Goal: Information Seeking & Learning: Check status

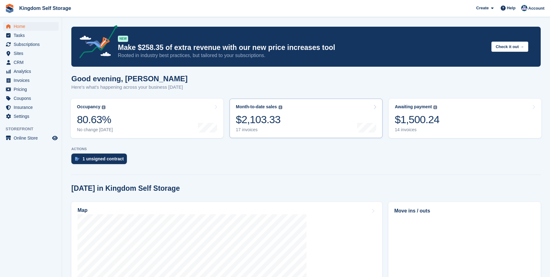
click at [296, 123] on link "Month-to-date sales The sum of all finalised invoices generated this month to d…" at bounding box center [306, 118] width 153 height 39
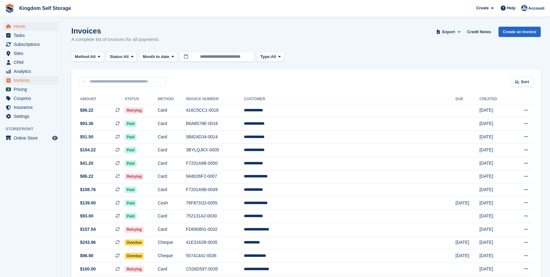
click at [19, 27] on span "Home" at bounding box center [32, 26] width 37 height 9
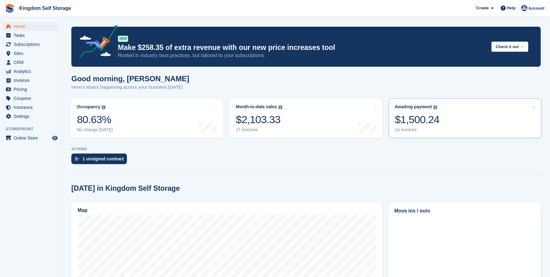
click at [420, 125] on div "$1,500.24" at bounding box center [417, 119] width 45 height 13
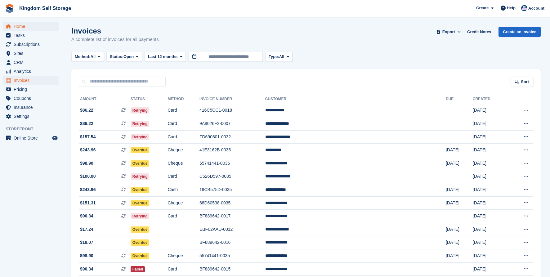
click at [19, 26] on span "Home" at bounding box center [32, 26] width 37 height 9
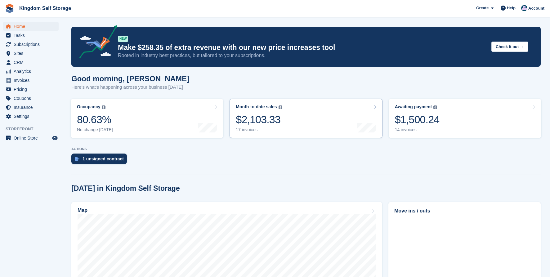
click at [318, 120] on link "Month-to-date sales The sum of all finalised invoices generated this month to d…" at bounding box center [306, 118] width 153 height 39
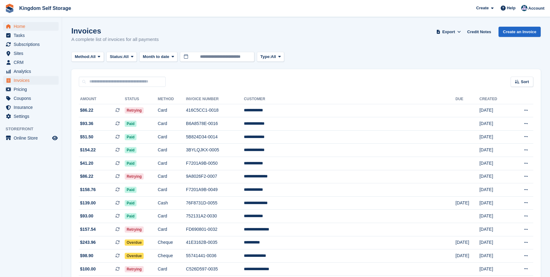
click at [20, 27] on span "Home" at bounding box center [32, 26] width 37 height 9
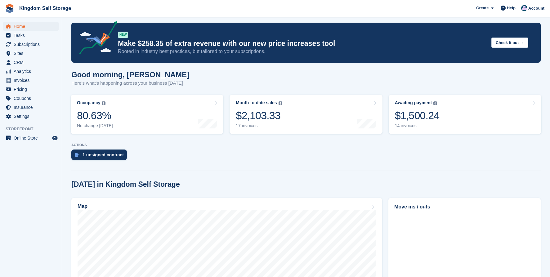
scroll to position [3, 0]
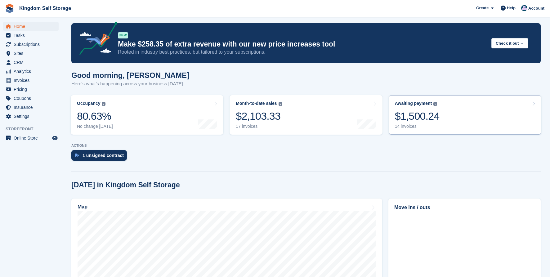
click at [418, 119] on div "$1,500.24" at bounding box center [417, 116] width 45 height 13
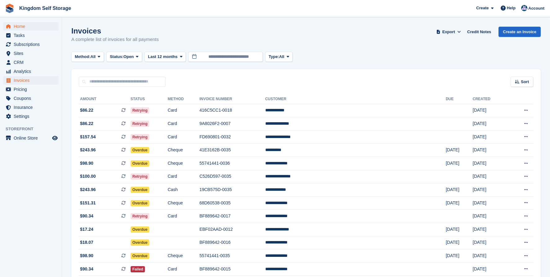
click at [21, 26] on span "Home" at bounding box center [32, 26] width 37 height 9
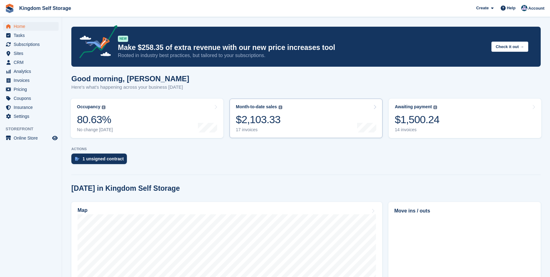
click at [291, 123] on link "Month-to-date sales The sum of all finalised invoices generated this month to d…" at bounding box center [306, 118] width 153 height 39
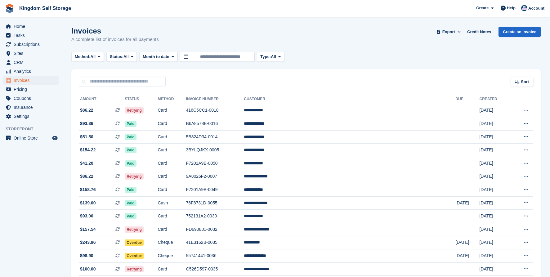
click at [319, 36] on div "Invoices A complete list of invoices for all payments Export Export Invoices Ex…" at bounding box center [306, 39] width 470 height 24
click at [32, 44] on span "Subscriptions" at bounding box center [32, 44] width 37 height 9
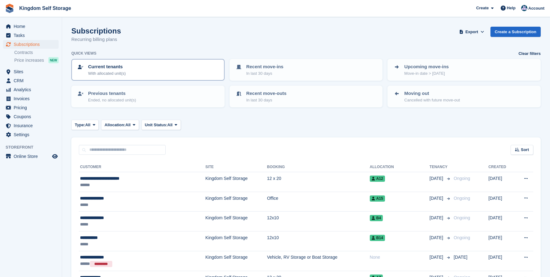
click at [151, 74] on div "Current tenants With allocated unit(s)" at bounding box center [148, 69] width 142 height 13
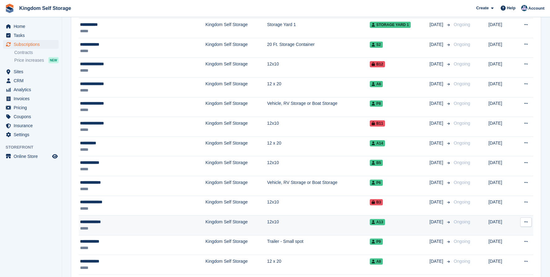
scroll to position [252, 0]
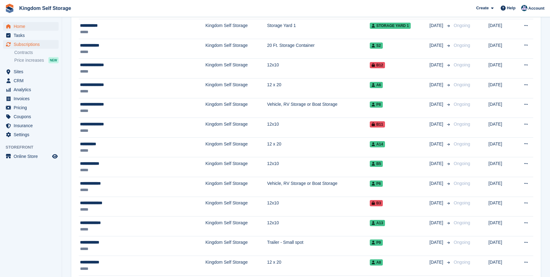
click at [24, 29] on span "Home" at bounding box center [32, 26] width 37 height 9
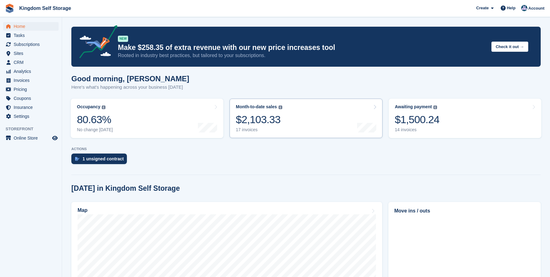
click at [257, 123] on div "$2,103.33" at bounding box center [259, 119] width 46 height 13
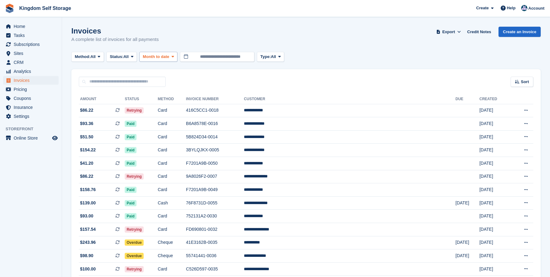
click at [169, 59] on span "Month to date" at bounding box center [156, 57] width 26 height 6
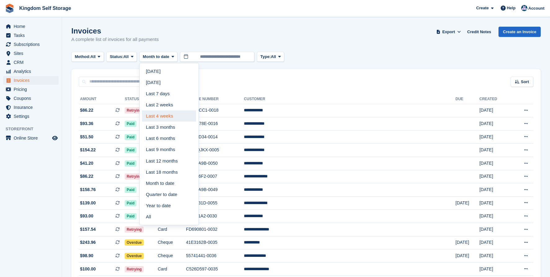
click at [172, 116] on link "Last 4 weeks" at bounding box center [169, 116] width 54 height 11
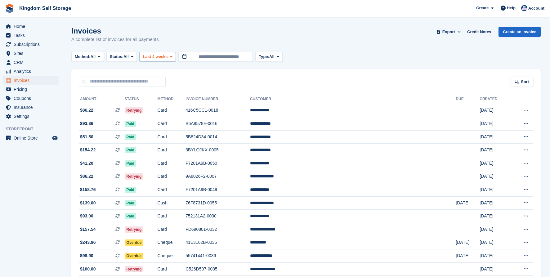
click at [173, 61] on button "Last 4 weeks" at bounding box center [157, 57] width 37 height 10
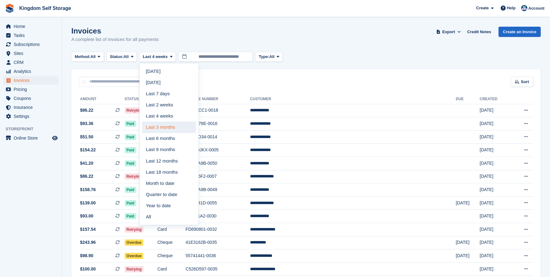
click at [170, 126] on link "Last 3 months" at bounding box center [169, 127] width 54 height 11
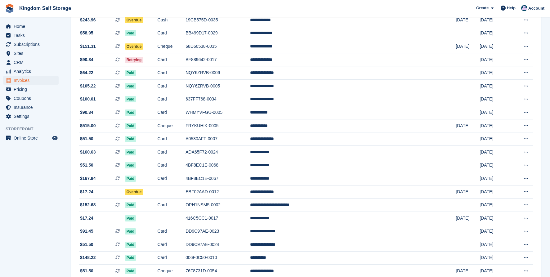
scroll to position [372, 0]
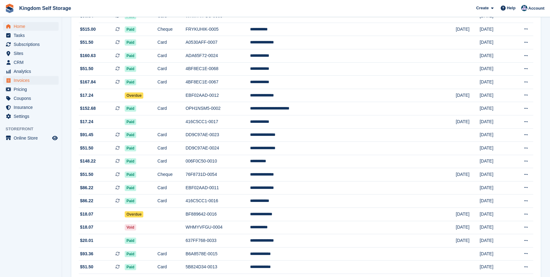
click at [22, 26] on span "Home" at bounding box center [32, 26] width 37 height 9
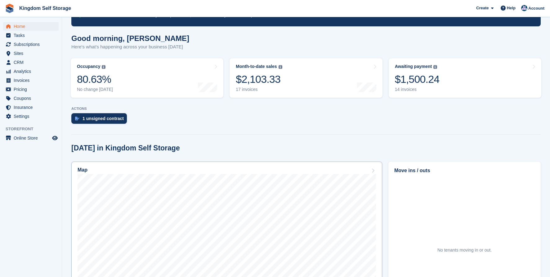
scroll to position [40, 0]
click at [23, 88] on span "Pricing" at bounding box center [32, 89] width 37 height 9
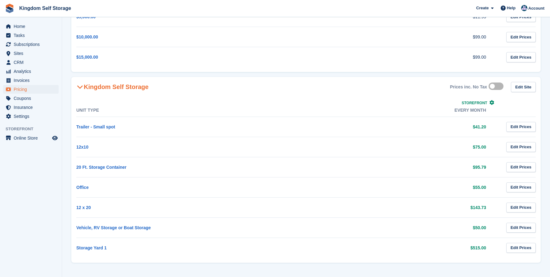
scroll to position [125, 0]
click at [55, 138] on icon "Preview store" at bounding box center [55, 138] width 6 height 5
